Goal: Task Accomplishment & Management: Use online tool/utility

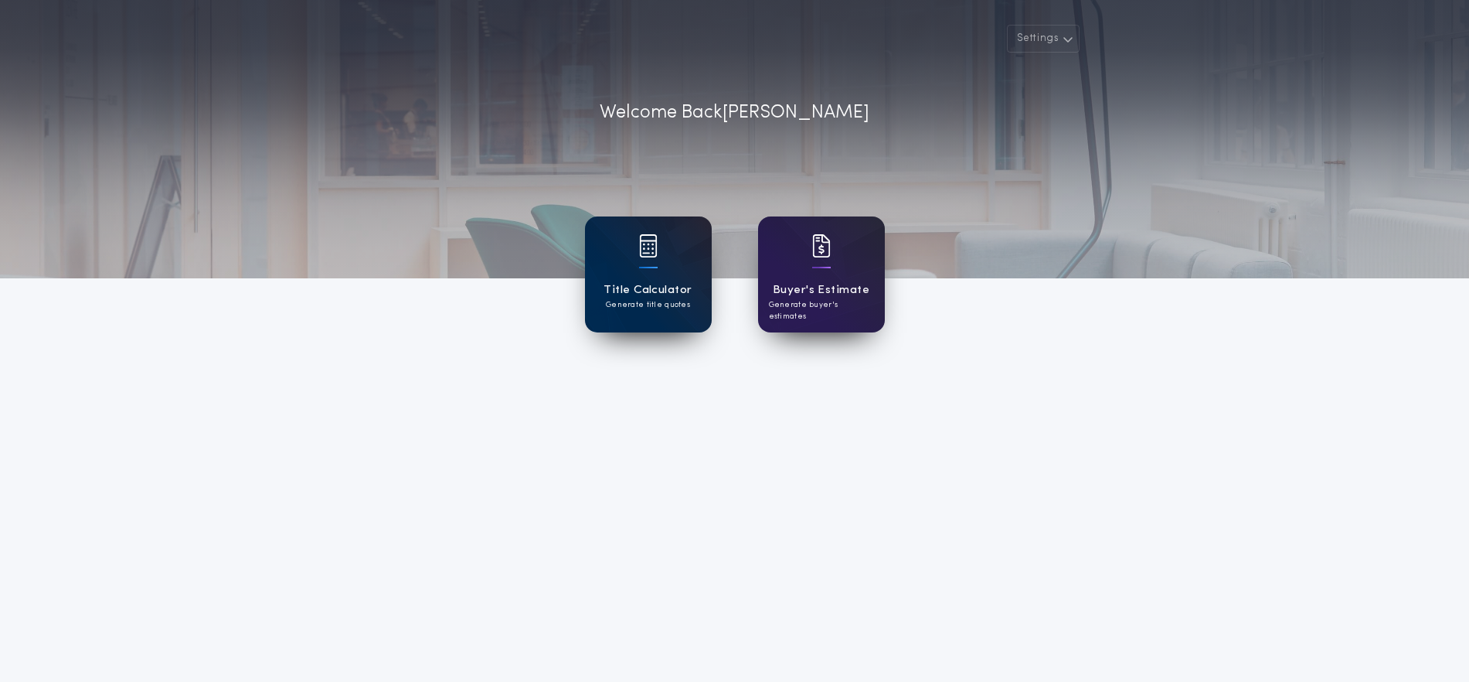
click at [672, 260] on div "Title Calculator Generate title quotes" at bounding box center [648, 274] width 127 height 116
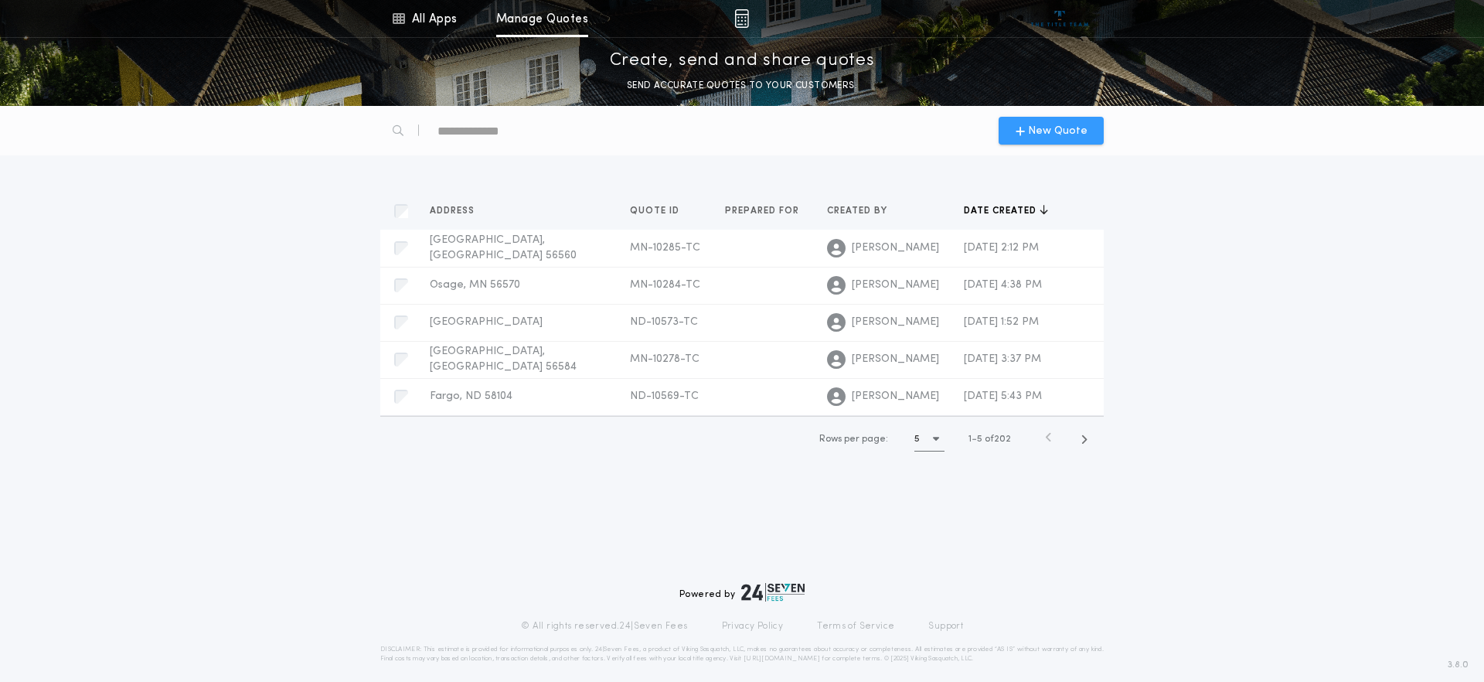
click at [1022, 128] on icon "button" at bounding box center [1020, 130] width 9 height 12
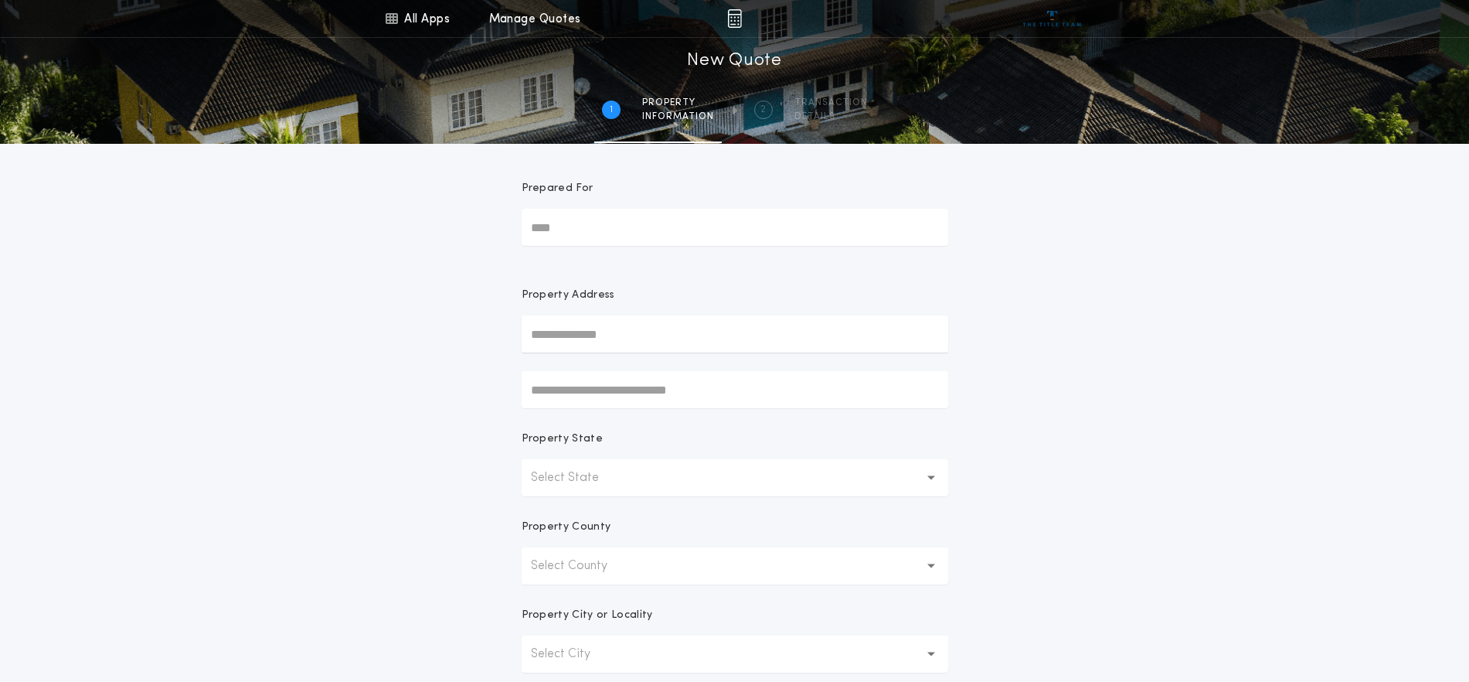
click at [616, 477] on p "Select State" at bounding box center [577, 477] width 93 height 19
click at [653, 570] on button "Select County" at bounding box center [735, 565] width 427 height 37
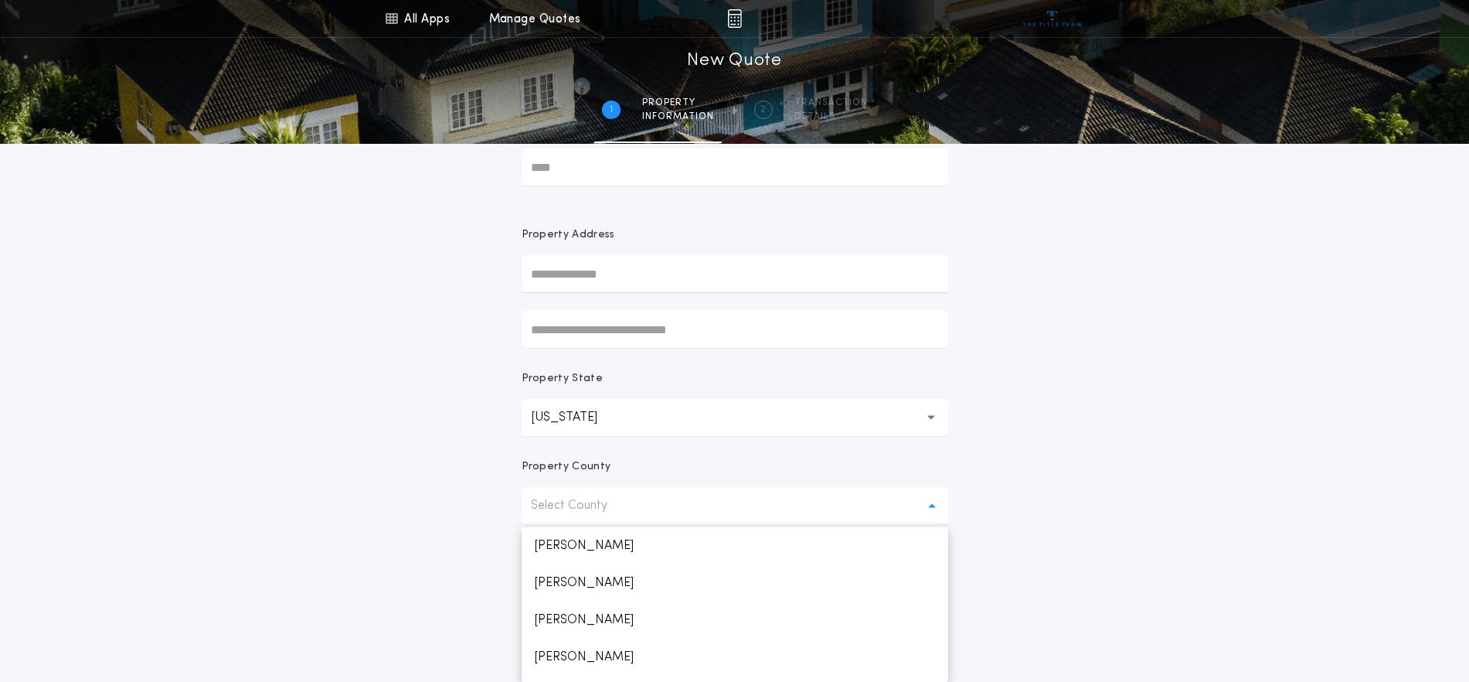
scroll to position [179, 0]
click at [548, 658] on p "[PERSON_NAME]" at bounding box center [735, 663] width 427 height 37
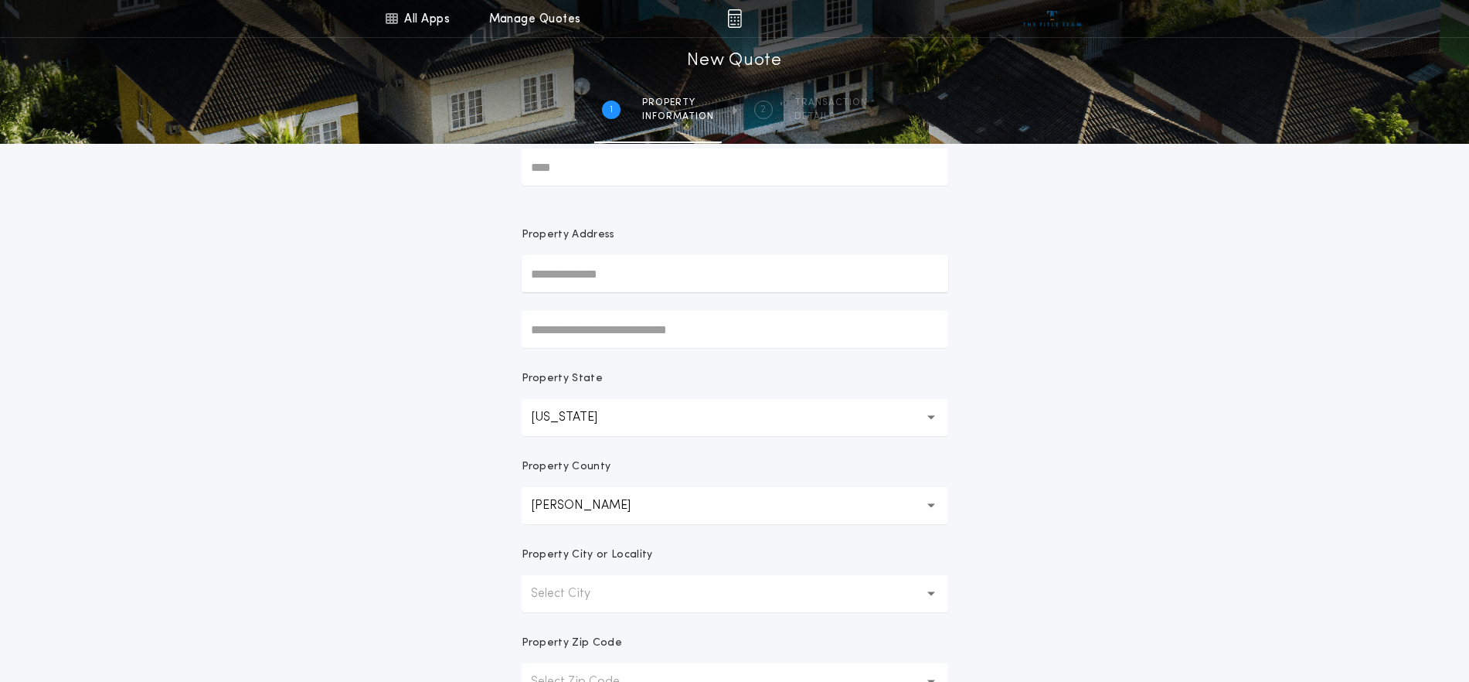
click at [589, 586] on p "Select City" at bounding box center [573, 593] width 84 height 19
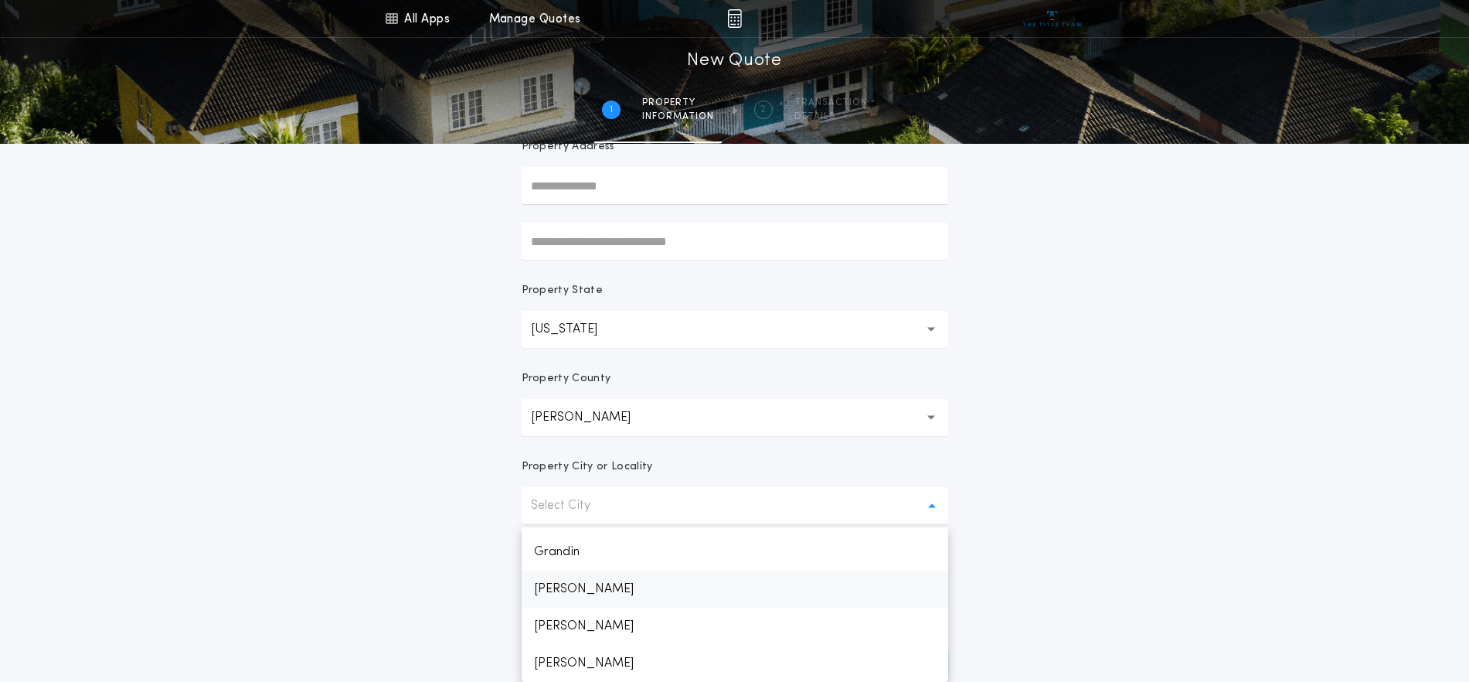
scroll to position [773, 0]
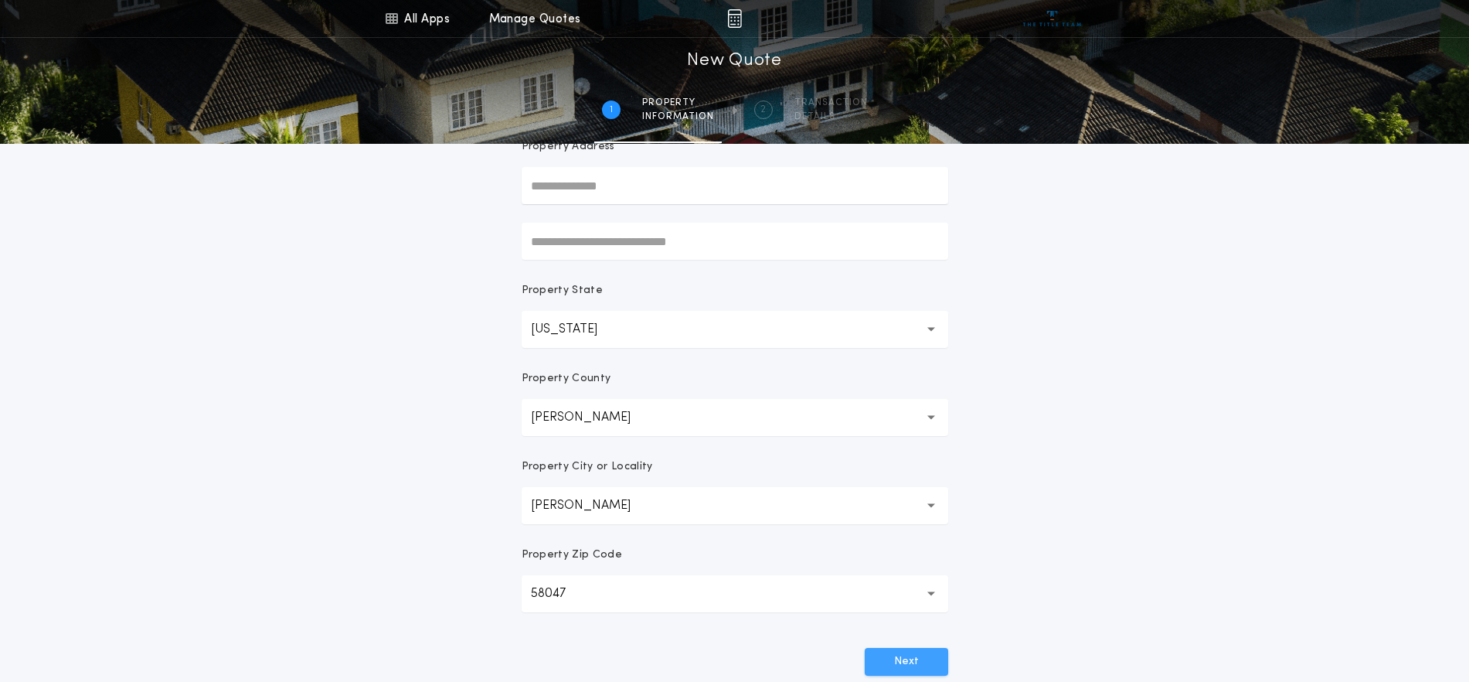
click at [917, 659] on button "Next" at bounding box center [906, 662] width 83 height 28
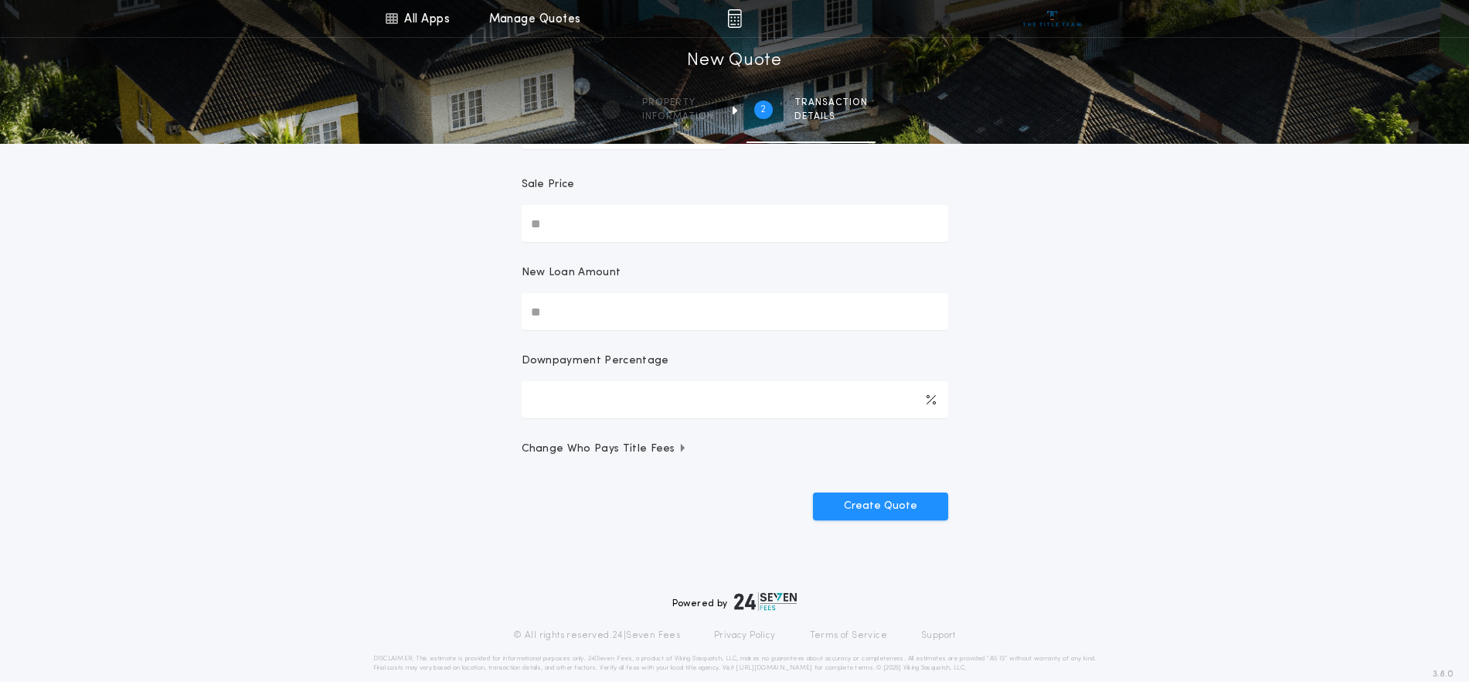
click at [655, 221] on input "Sale Price" at bounding box center [735, 223] width 427 height 37
click at [574, 206] on input "Sale Price" at bounding box center [735, 223] width 427 height 37
type input "********"
click at [557, 306] on input "New Loan Amount" at bounding box center [735, 311] width 427 height 37
type input "********"
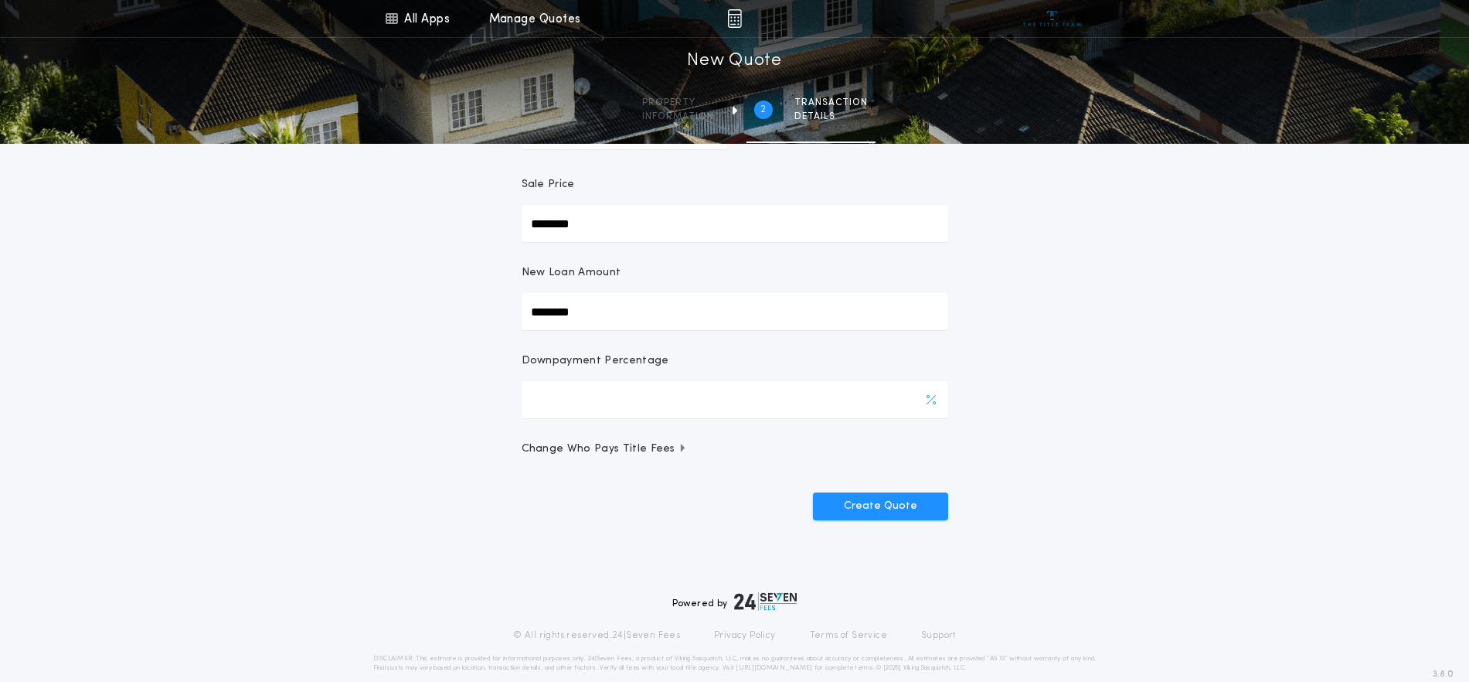
type input "***"
click at [602, 386] on input "***" at bounding box center [735, 399] width 427 height 37
click at [883, 492] on button "Create Quote" at bounding box center [880, 506] width 135 height 28
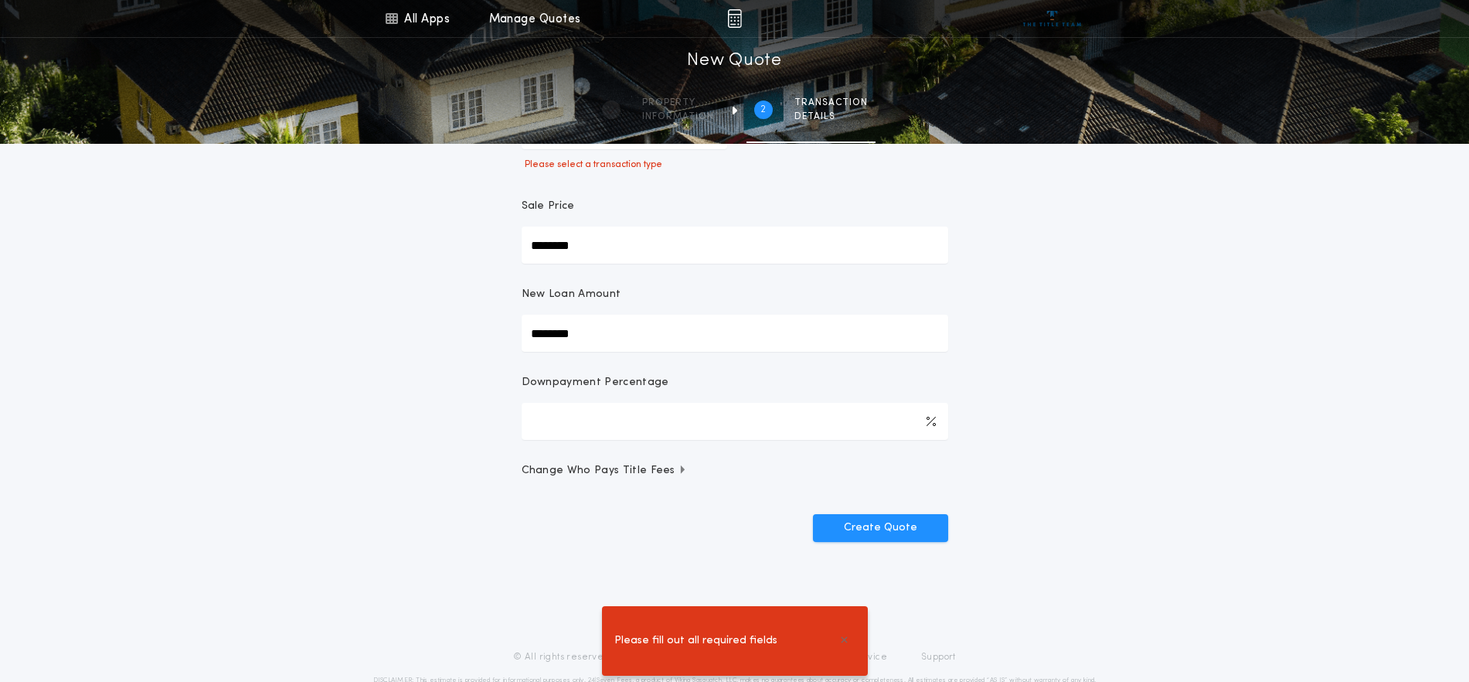
click at [588, 465] on span "Change Who Pays Title Fees" at bounding box center [605, 470] width 166 height 15
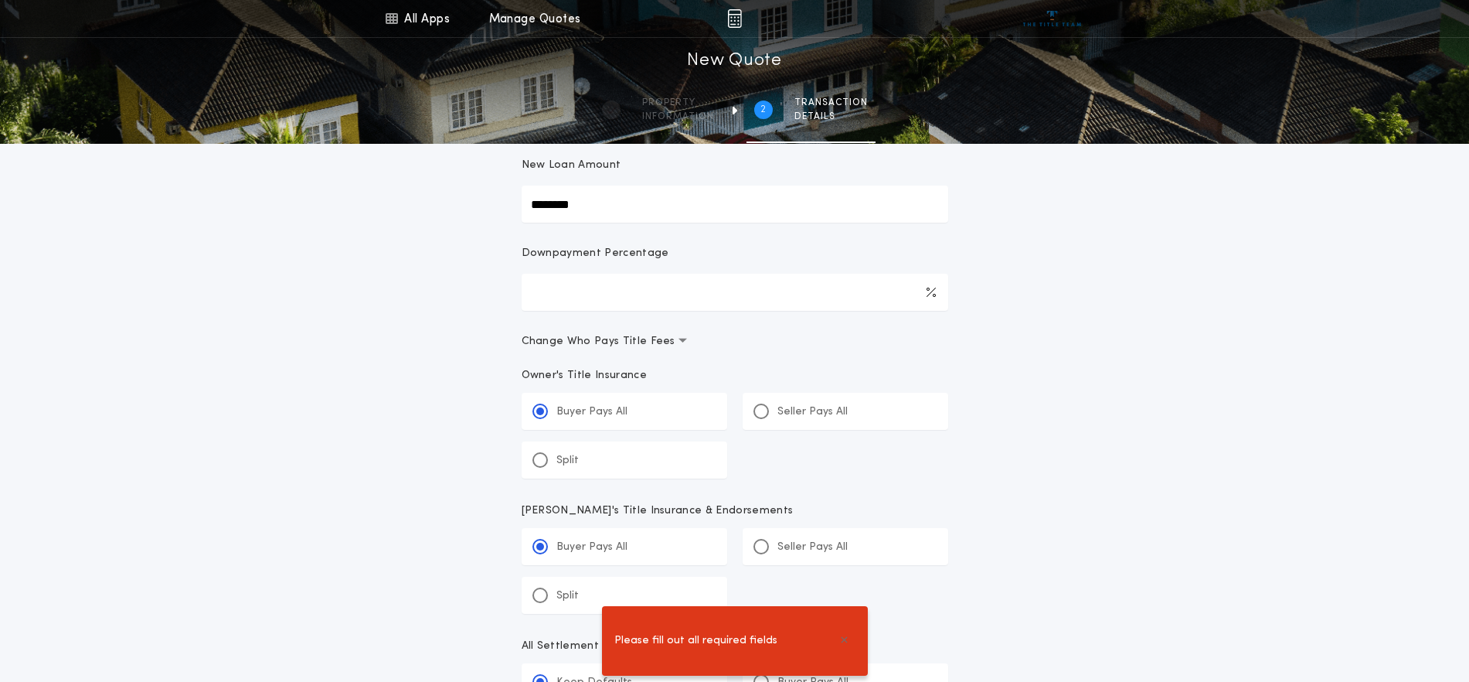
scroll to position [0, 0]
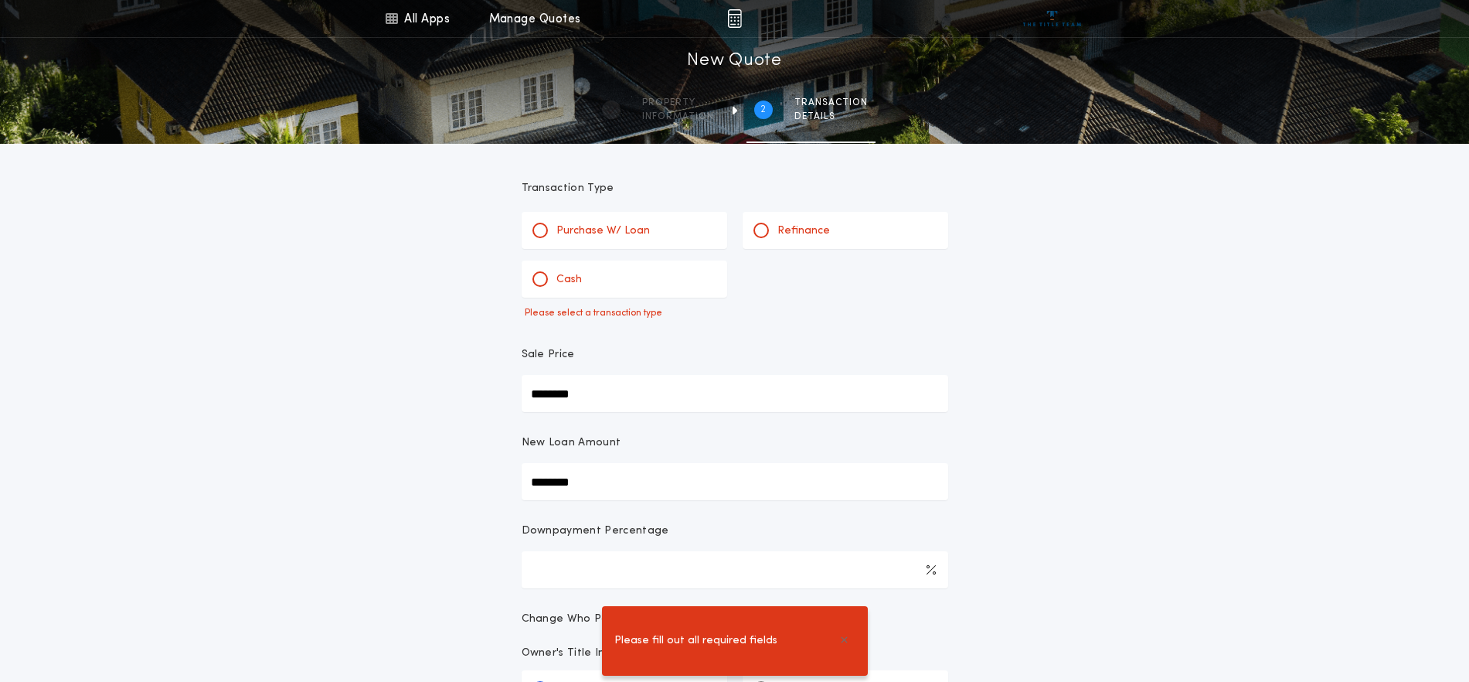
click at [611, 233] on p "Purchase W/ Loan" at bounding box center [604, 230] width 94 height 15
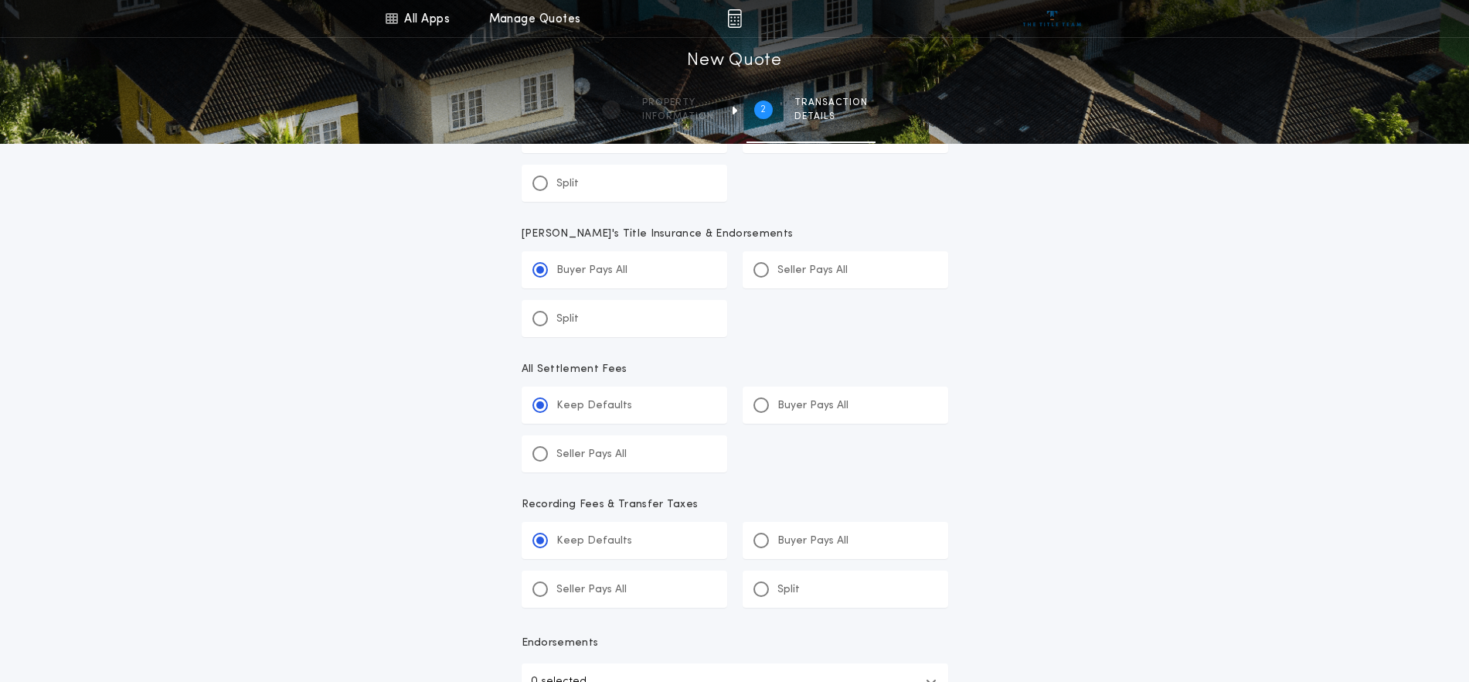
scroll to position [773, 0]
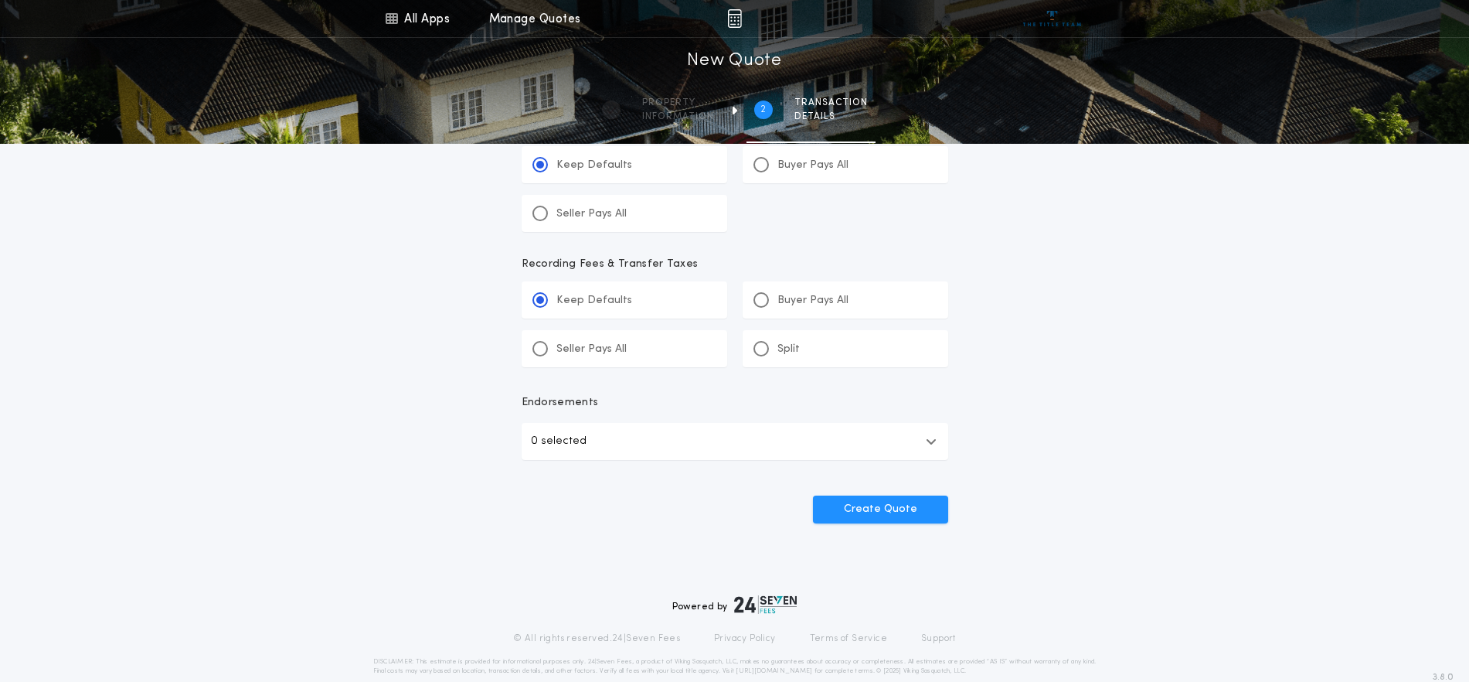
click at [859, 443] on button "0 selected" at bounding box center [735, 441] width 427 height 37
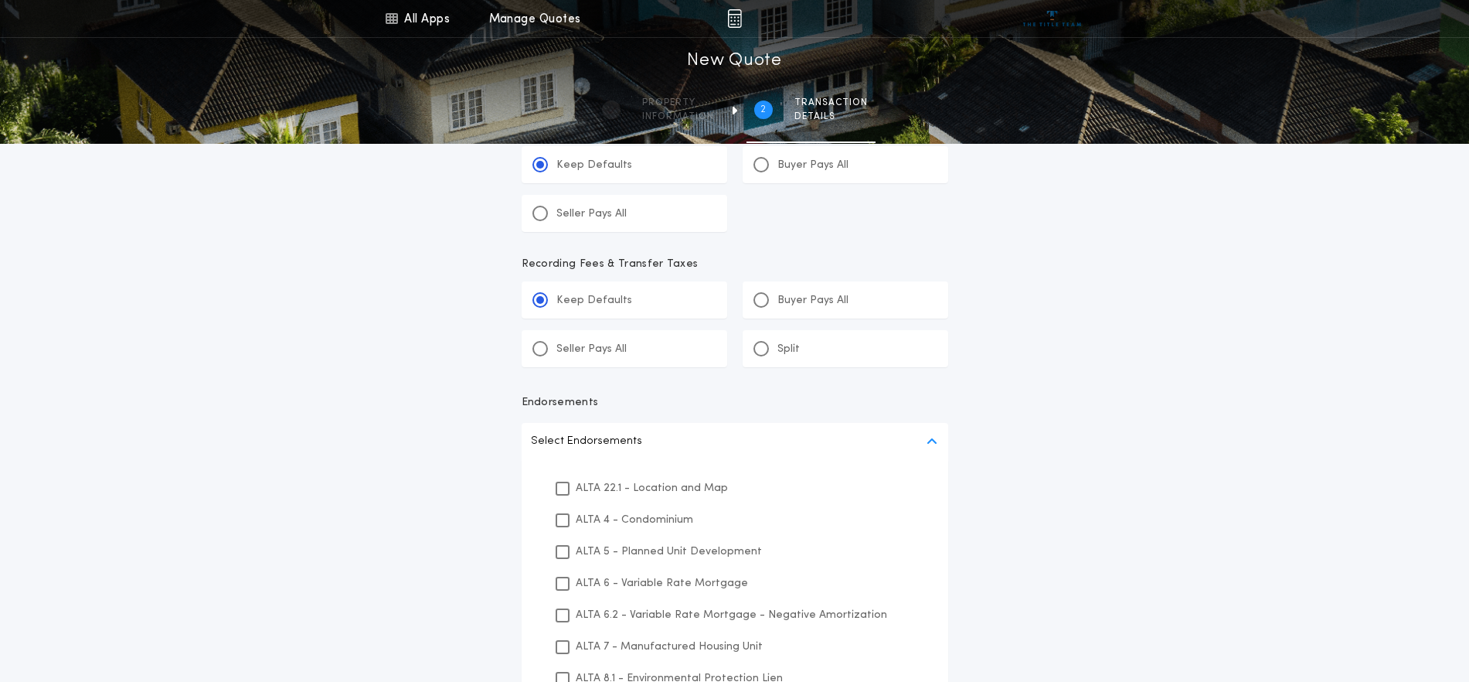
click at [709, 480] on p "ALTA 22.1 - Location and Map" at bounding box center [652, 488] width 152 height 16
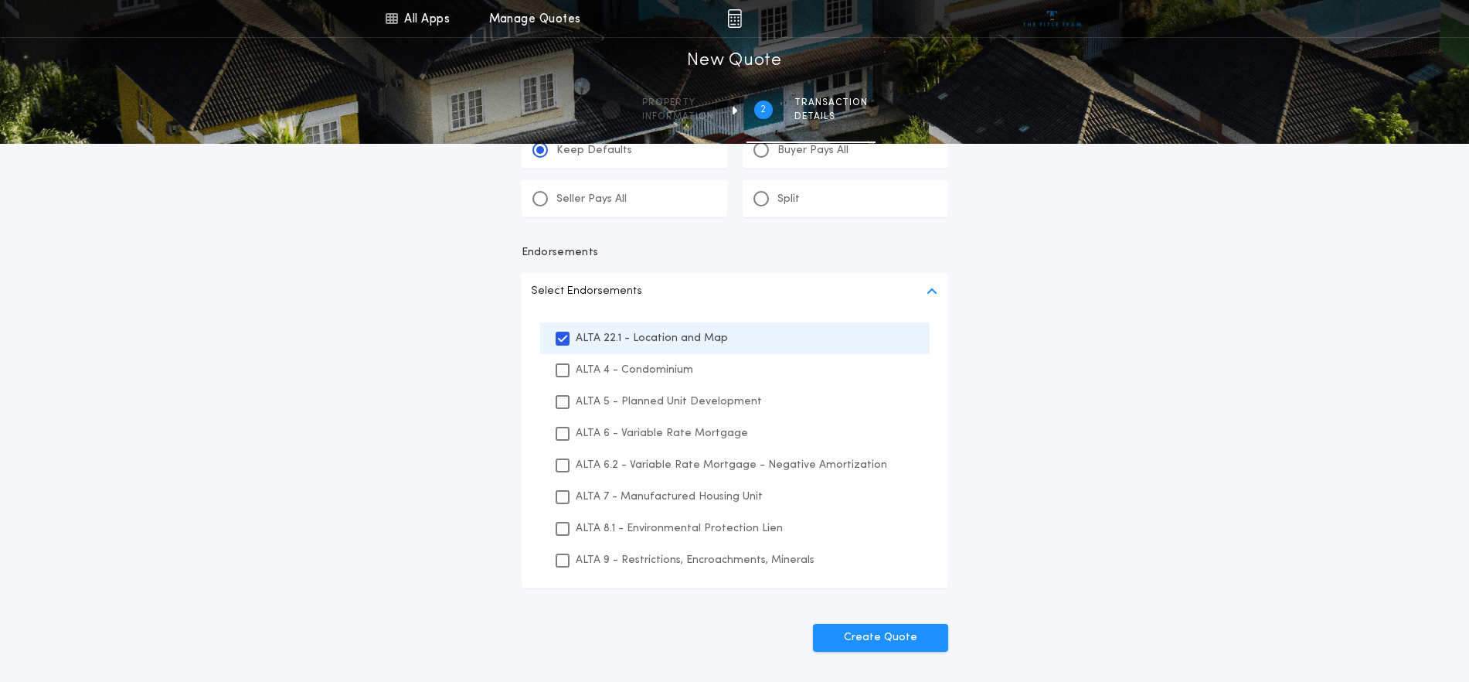
scroll to position [1063, 0]
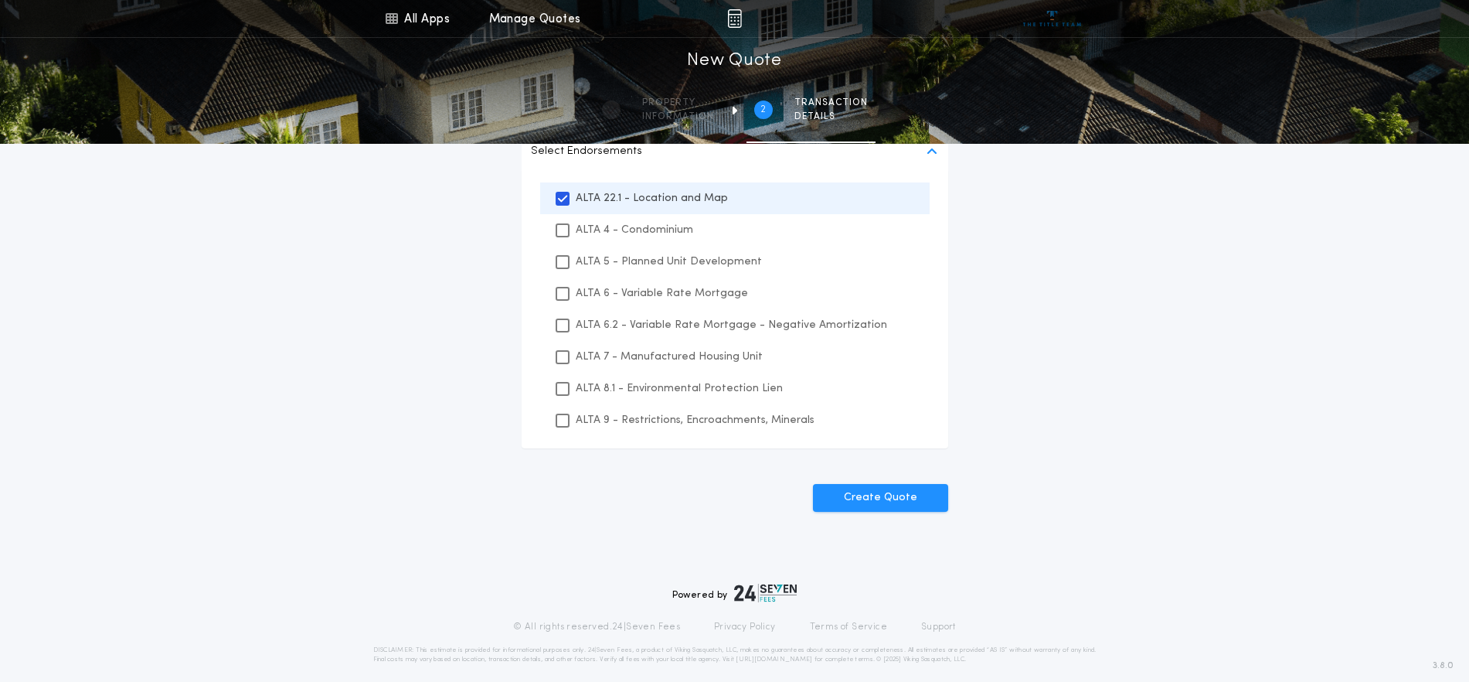
drag, startPoint x: 704, startPoint y: 386, endPoint x: 705, endPoint y: 435, distance: 48.7
click at [705, 386] on p "ALTA 8.1 - Environmental Protection Lien" at bounding box center [679, 388] width 207 height 16
click at [706, 425] on p "ALTA 9 - Restrictions, Encroachments, Minerals" at bounding box center [695, 420] width 239 height 16
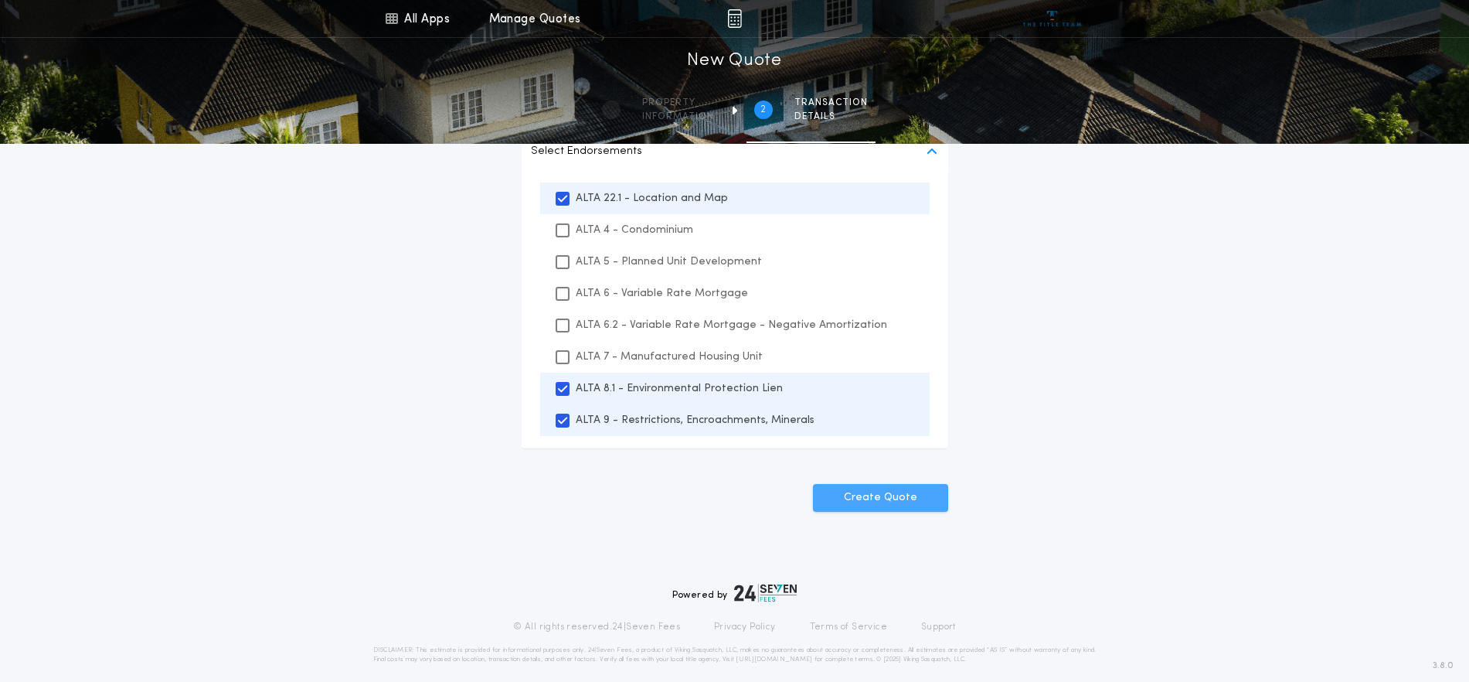
click at [881, 492] on button "Create Quote" at bounding box center [880, 498] width 135 height 28
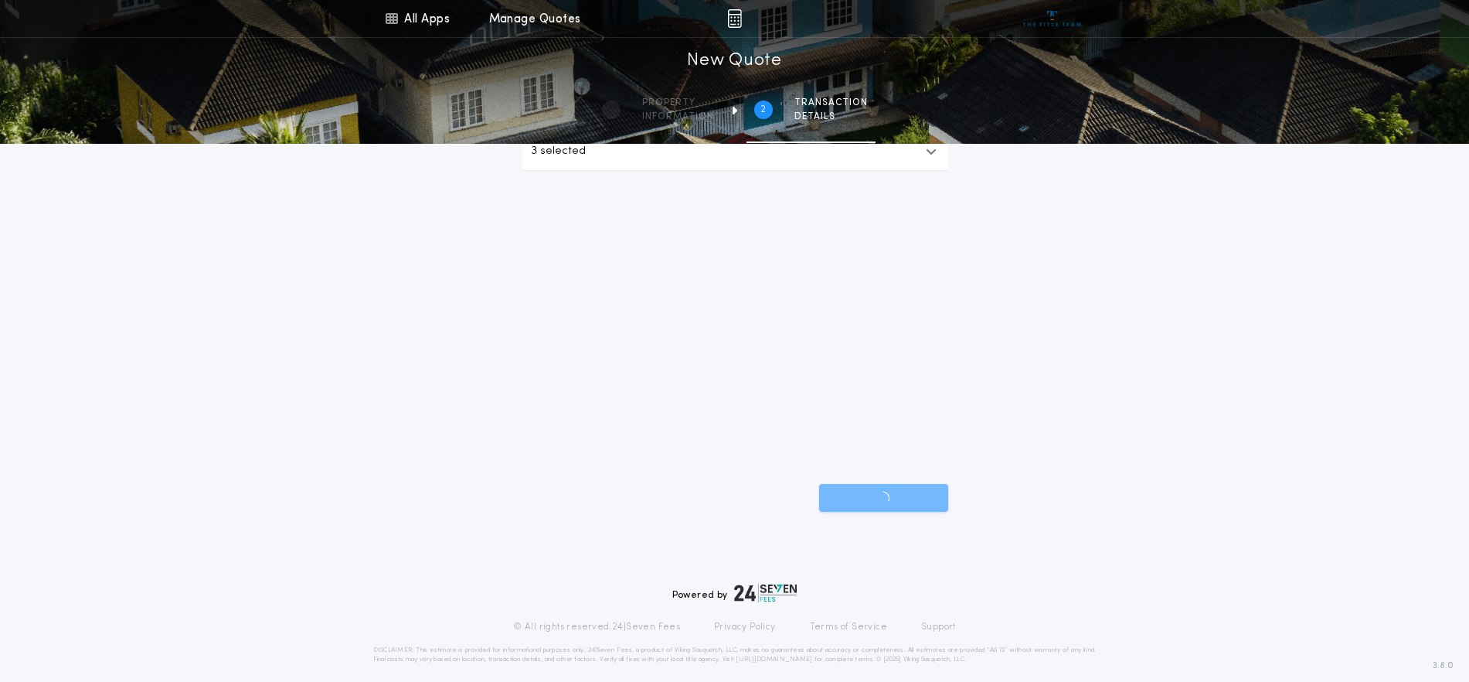
scroll to position [798, 0]
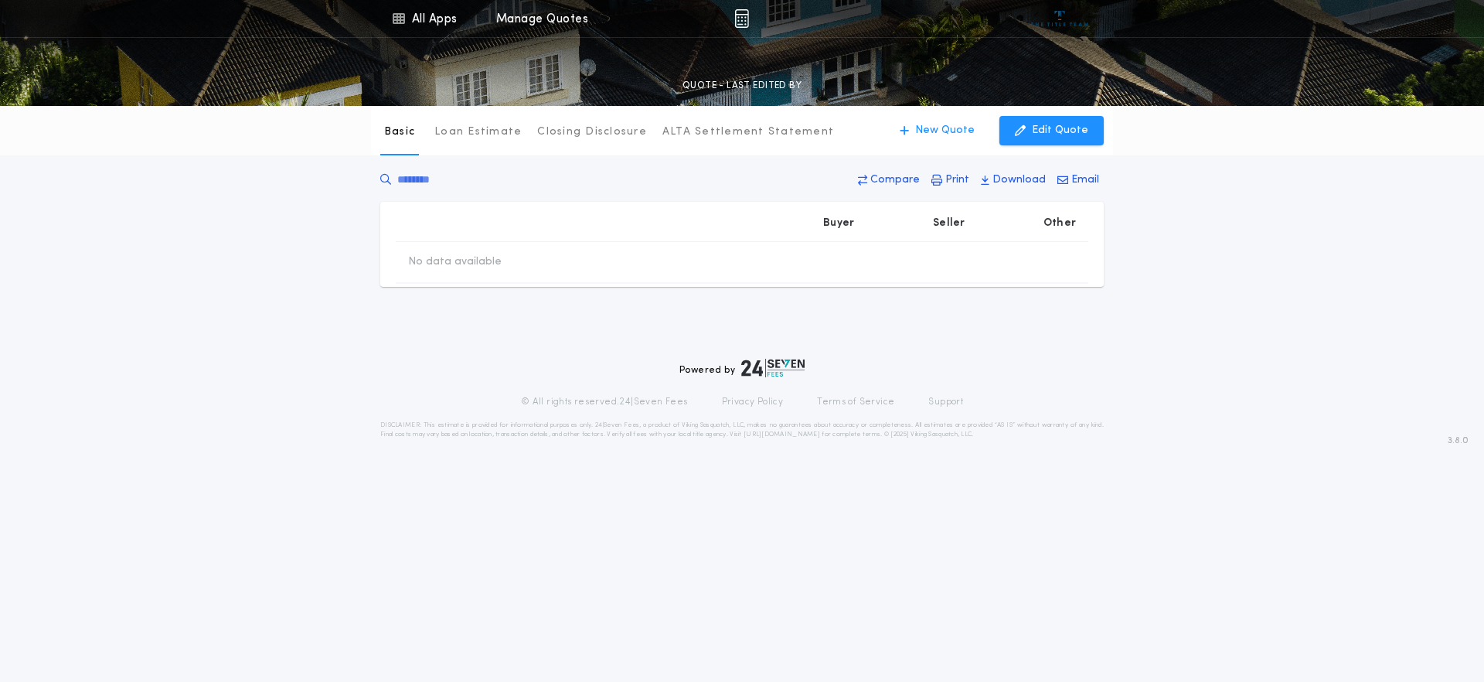
type input "********"
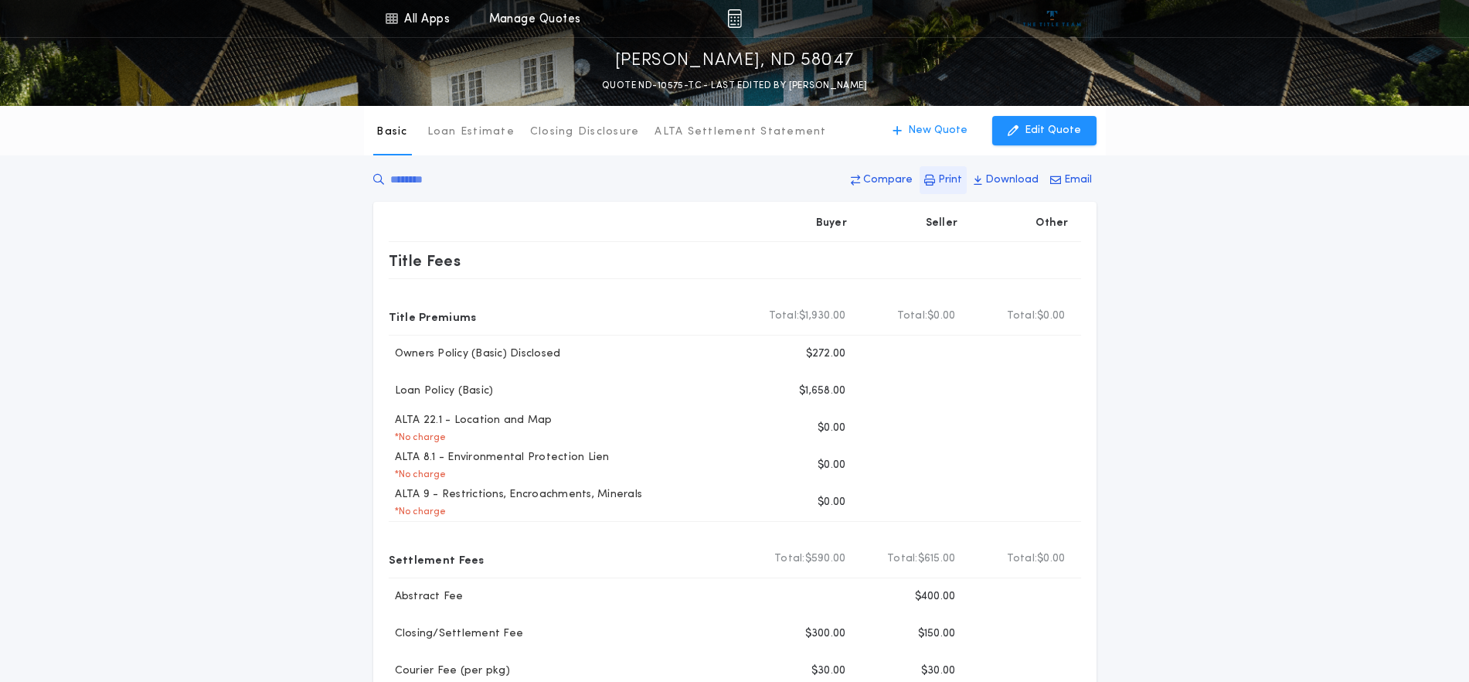
click at [951, 179] on p "Print" at bounding box center [950, 179] width 24 height 15
